Goal: Information Seeking & Learning: Learn about a topic

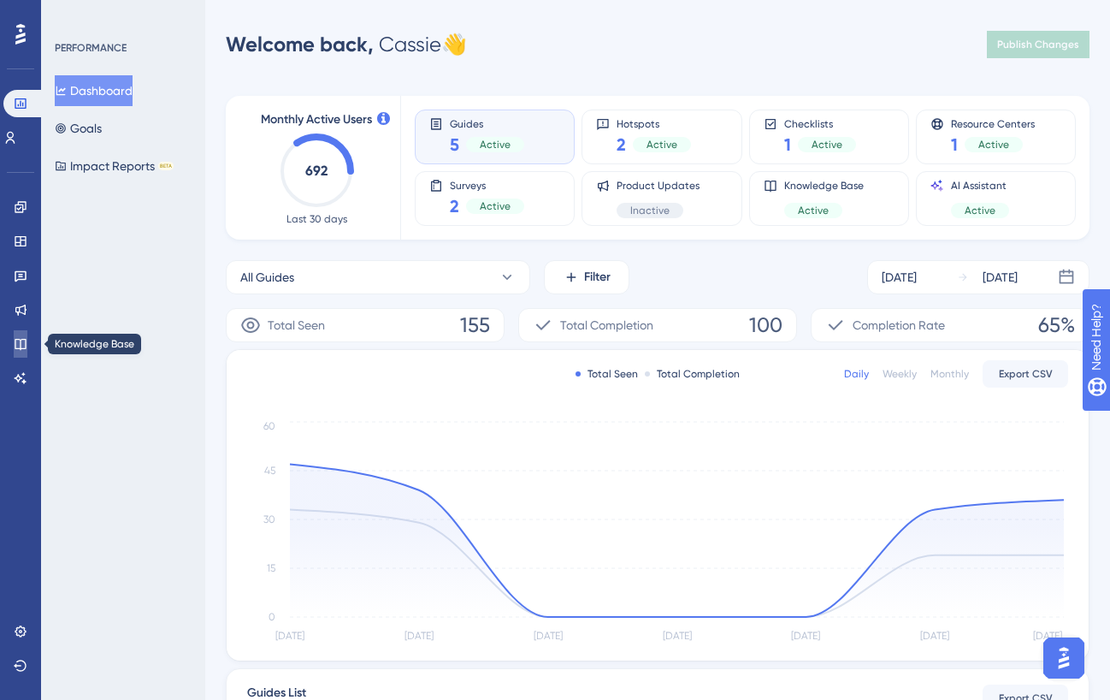
click at [26, 343] on icon at bounding box center [20, 344] width 11 height 11
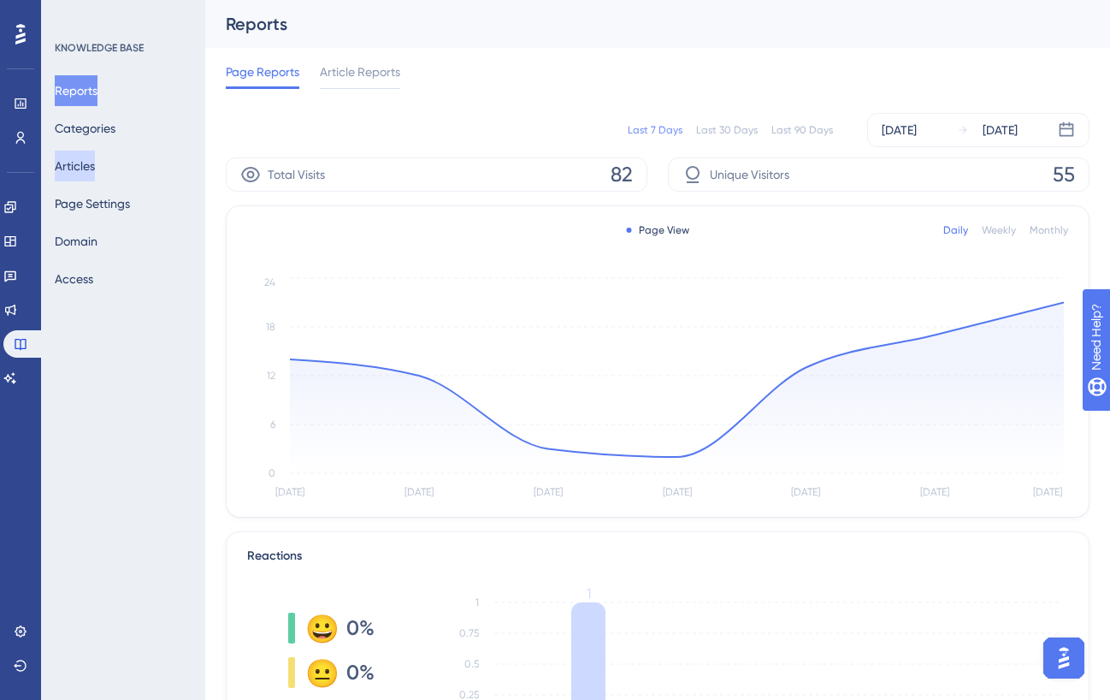
click at [85, 173] on button "Articles" at bounding box center [75, 166] width 40 height 31
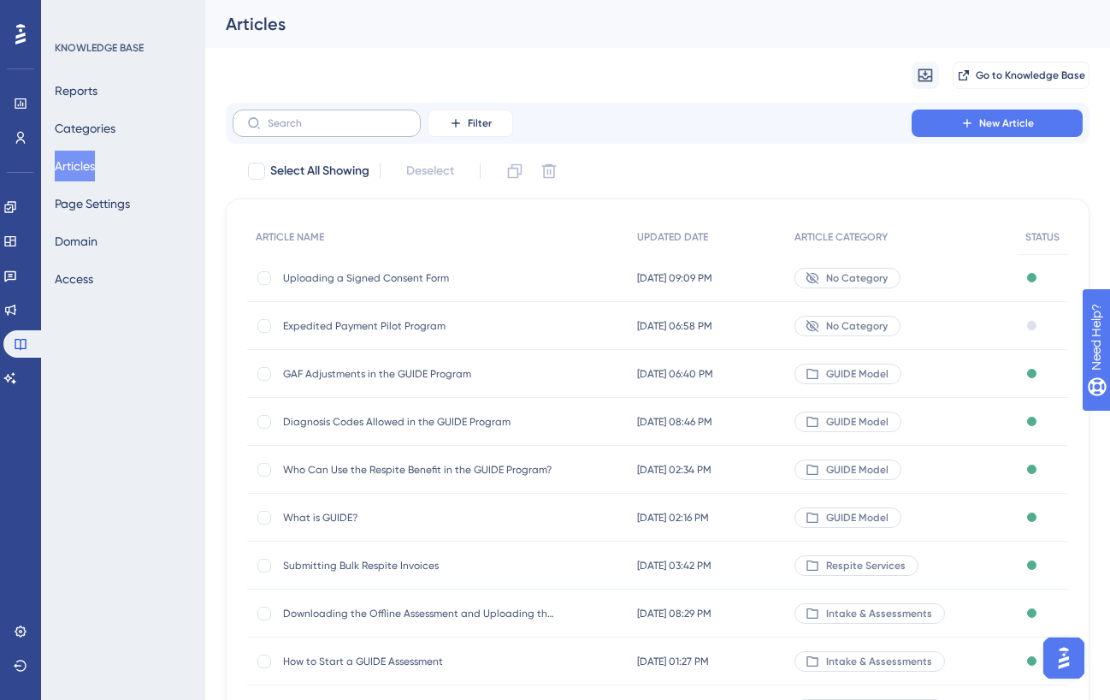
click at [296, 133] on label at bounding box center [327, 123] width 188 height 27
click at [296, 129] on input "text" at bounding box center [337, 123] width 139 height 12
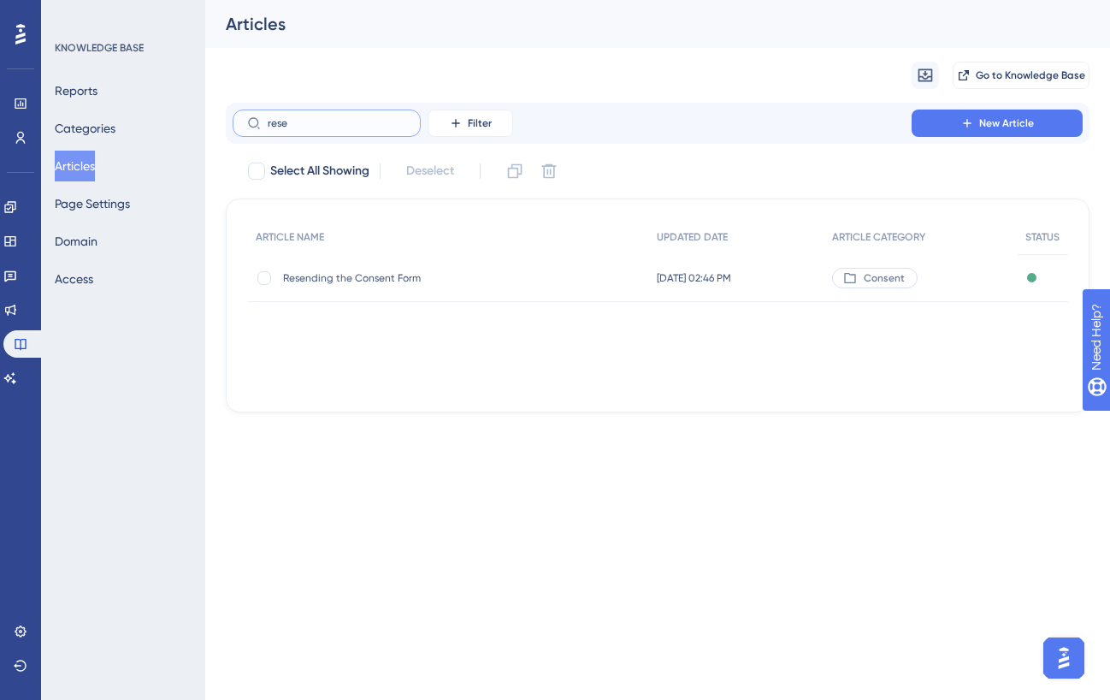
type input "resed"
checkbox input "true"
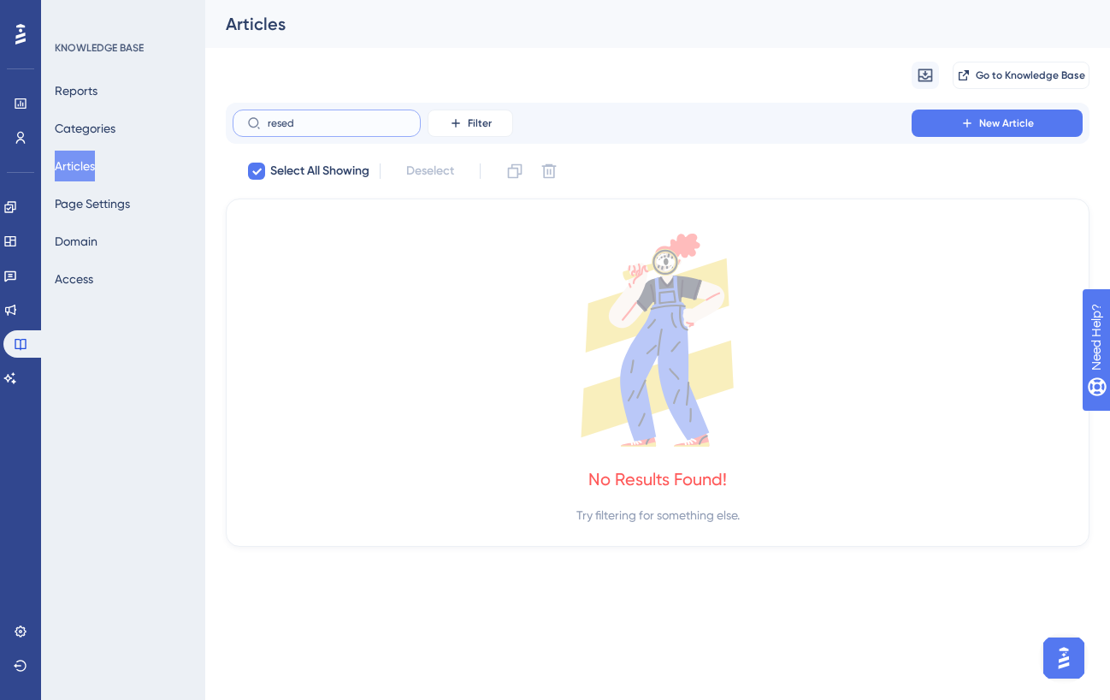
type input "rese"
checkbox input "false"
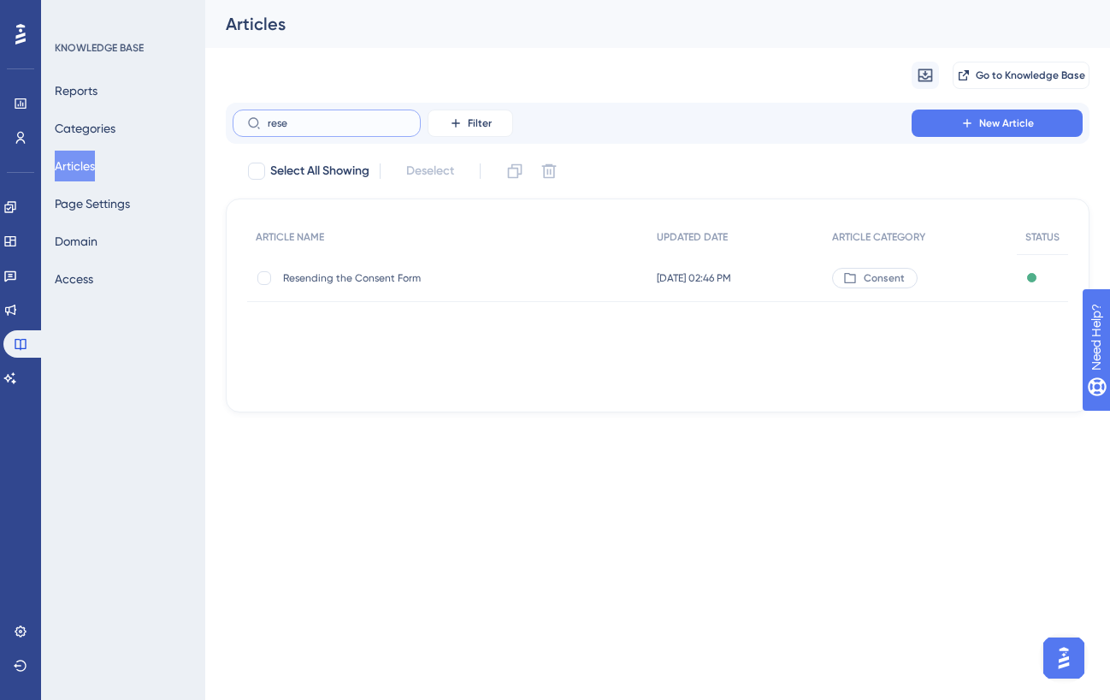
type input "rese"
click at [684, 275] on span "[DATE] 02:46 PM" at bounding box center [694, 278] width 74 height 14
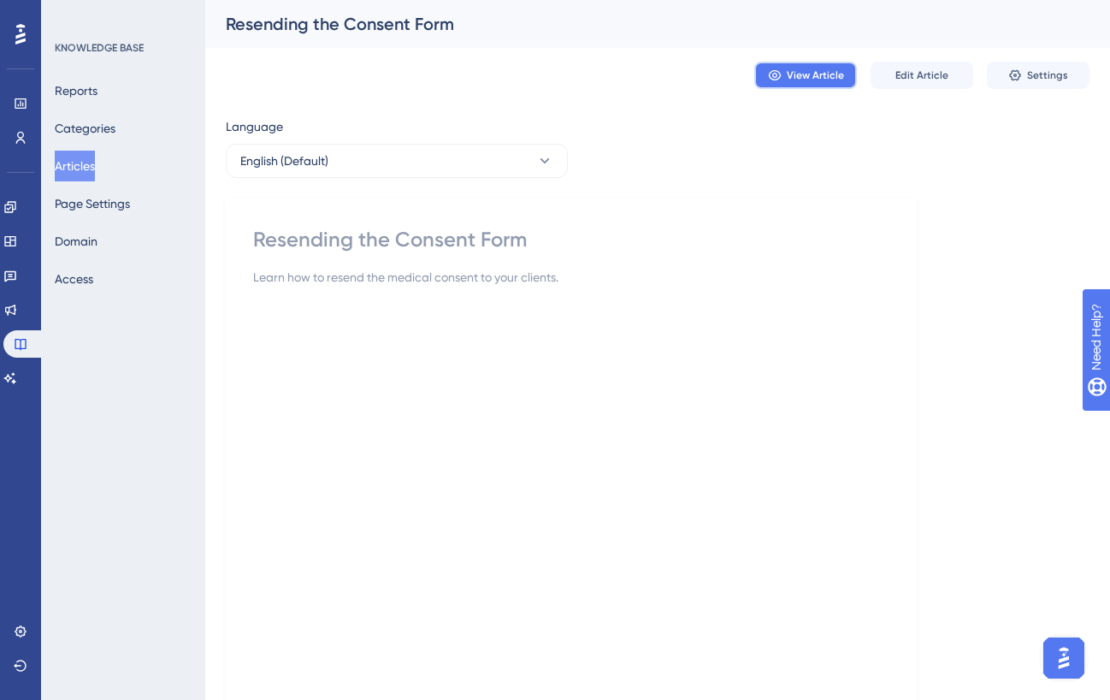
click at [796, 74] on span "View Article" at bounding box center [815, 75] width 57 height 14
